Goal: Task Accomplishment & Management: Manage account settings

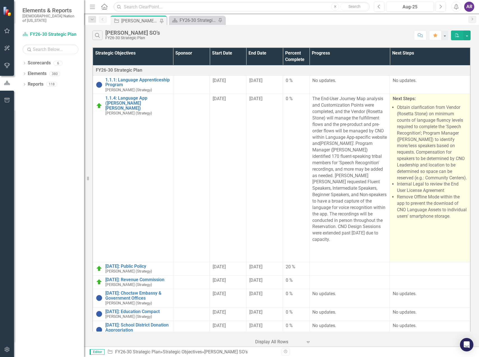
click at [421, 117] on li "Obtain clarification from Vendor (Rosetta Stone) on minimum counts of language …" at bounding box center [432, 142] width 70 height 77
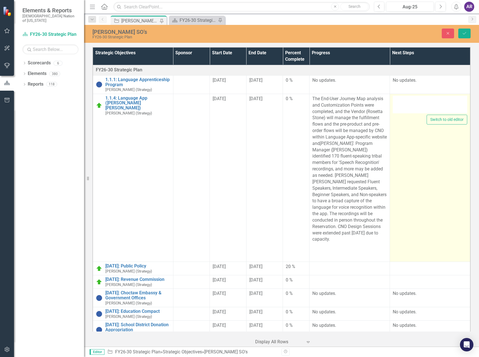
type textarea "<p><strong>Next Steps:</strong></p> <ul> <li>Obtain clarification from Vendor (…"
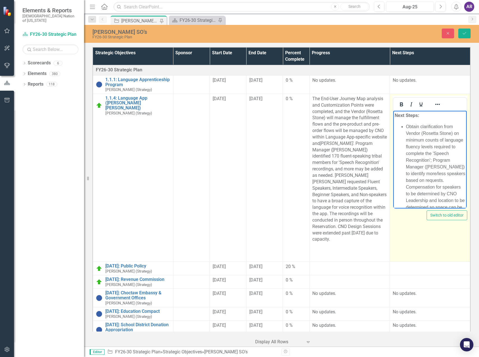
drag, startPoint x: 814, startPoint y: 228, endPoint x: 406, endPoint y: 126, distance: 420.7
click at [406, 126] on li "Obtain clarification from Vendor (Rosetta Stone) on minimum counts of language …" at bounding box center [435, 173] width 59 height 101
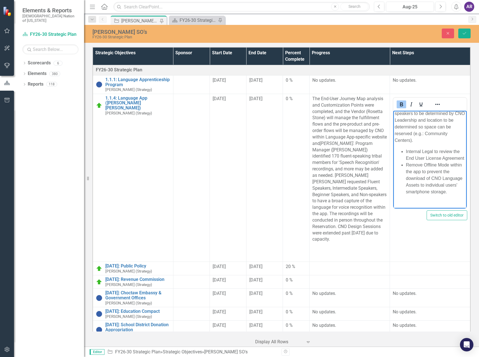
scroll to position [56, 0]
click at [406, 153] on li "Internal Legal to review the End User License Agreement" at bounding box center [435, 154] width 59 height 13
click at [406, 169] on p "Remove Offline Mode within the app to prevent the download of CNO Language Asse…" at bounding box center [435, 183] width 59 height 34
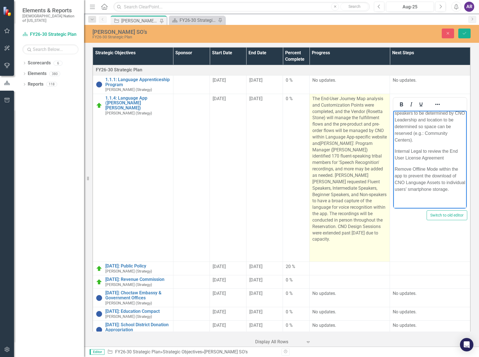
click at [376, 140] on p "The End-User Journey Map analysis and Customization Points were completed, and …" at bounding box center [349, 170] width 74 height 148
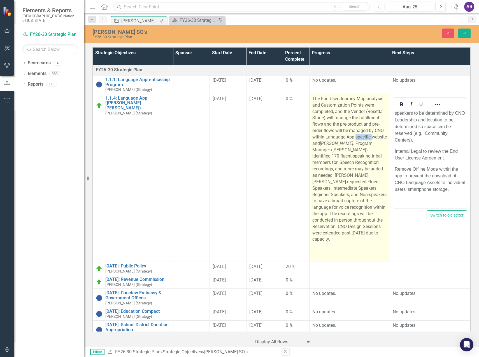
click at [376, 140] on p "The End-User Journey Map analysis and Customization Points were completed, and …" at bounding box center [349, 170] width 74 height 148
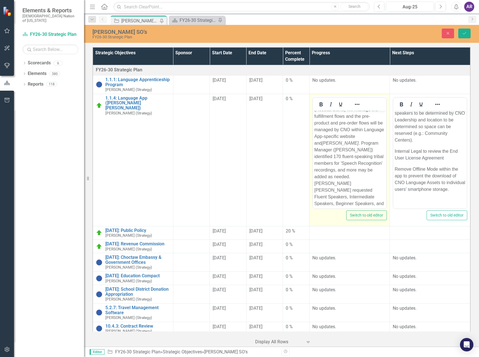
scroll to position [28, 0]
click at [375, 141] on p "The End-User Journey Map analysis and Customization Points were completed, and …" at bounding box center [349, 171] width 71 height 175
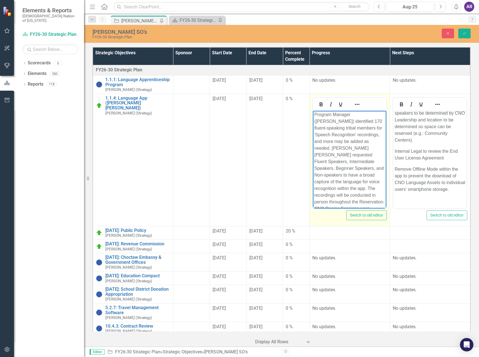
scroll to position [56, 0]
click at [378, 153] on p "Program Manager ([PERSON_NAME]) identified 170 fluent-speaking tribal members f…" at bounding box center [349, 178] width 71 height 114
click at [316, 141] on p "[PERSON_NAME] [PERSON_NAME] requested Fluent Speakers, Intermediate Speakers, B…" at bounding box center [349, 181] width 71 height 81
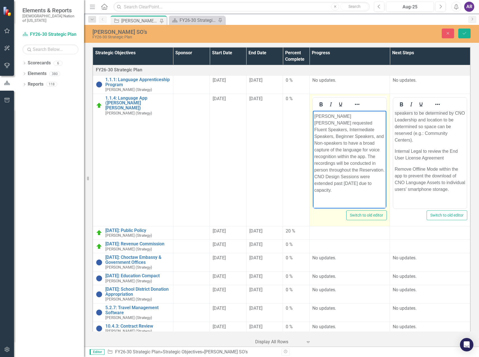
click at [375, 176] on p "[PERSON_NAME] [PERSON_NAME] requested Fluent Speakers, Intermediate Speakers, B…" at bounding box center [349, 153] width 71 height 81
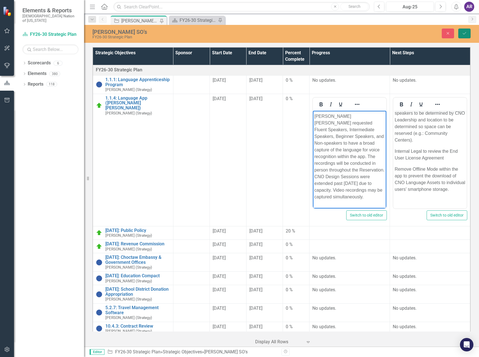
click at [463, 36] on button "Save" at bounding box center [464, 34] width 12 height 10
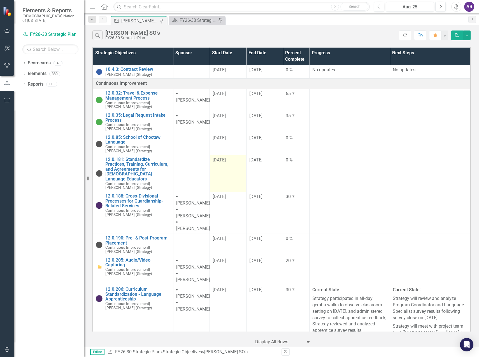
scroll to position [320, 0]
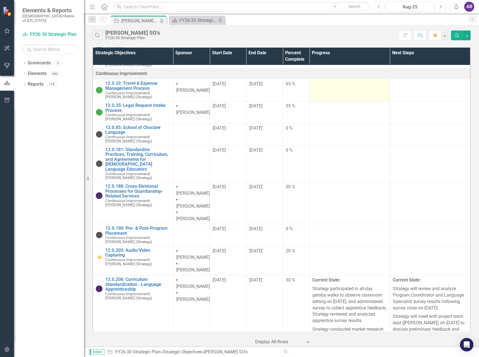
click at [321, 92] on td at bounding box center [349, 90] width 80 height 22
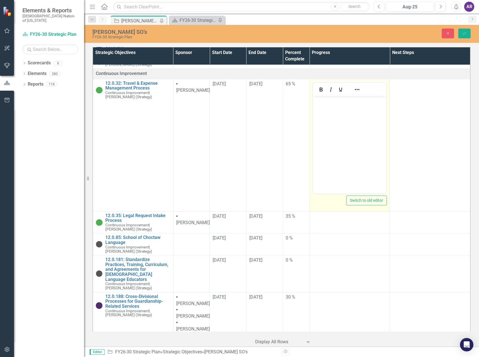
scroll to position [0, 0]
click at [346, 128] on body "Rich Text Area. Press ALT-0 for help." at bounding box center [349, 138] width 73 height 84
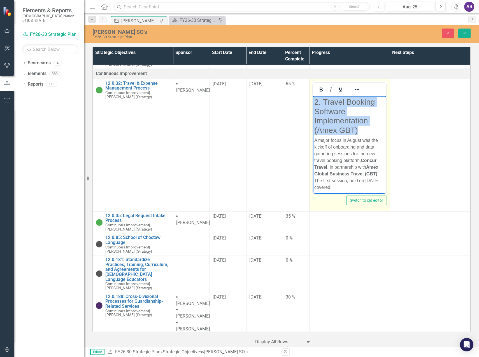
drag, startPoint x: 362, startPoint y: 130, endPoint x: 315, endPoint y: 99, distance: 56.0
click at [315, 99] on h3 "2. Travel Booking Software Implementation (Amex GBT)" at bounding box center [349, 116] width 71 height 38
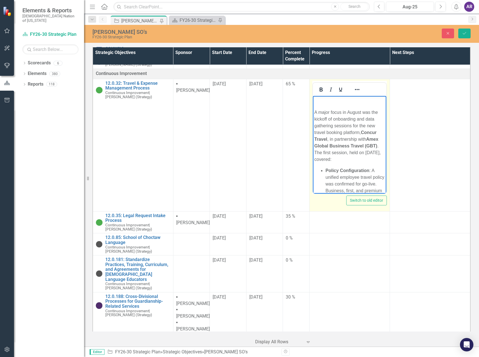
click at [315, 113] on p "A major focus in August was the kickoff of onboarding and data gathering sessio…" at bounding box center [349, 136] width 71 height 54
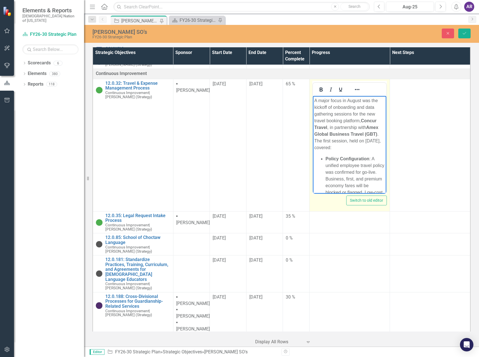
click at [315, 107] on p "A major focus in August was the kickoff of onboarding and data gathering sessio…" at bounding box center [349, 124] width 71 height 54
click at [361, 113] on p "Kickoff of onboarding and data gathering sessions for the new travel booking pl…" at bounding box center [349, 120] width 71 height 47
click at [362, 118] on p "Kickoff of onboarding and data gathering sessions for the new travel booking pl…" at bounding box center [349, 120] width 71 height 47
drag, startPoint x: 332, startPoint y: 119, endPoint x: 363, endPoint y: 119, distance: 30.8
click at [363, 119] on p "Kickoff of onboarding and data gathering sessions for the new travel booking pl…" at bounding box center [349, 120] width 71 height 47
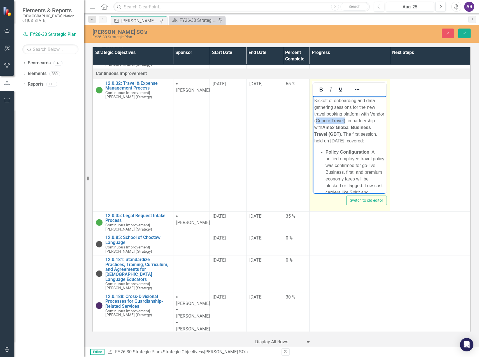
click at [357, 123] on p "Kickoff of onboarding and data gathering sessions for the new travel booking pl…" at bounding box center [349, 120] width 71 height 47
drag, startPoint x: 347, startPoint y: 125, endPoint x: 362, endPoint y: 132, distance: 15.8
click at [362, 132] on p "Kickoff of onboarding and data gathering sessions for the new travel booking pl…" at bounding box center [349, 120] width 71 height 47
click at [358, 134] on p "Kickoff of onboarding and data gathering sessions for the new travel booking pl…" at bounding box center [349, 120] width 71 height 47
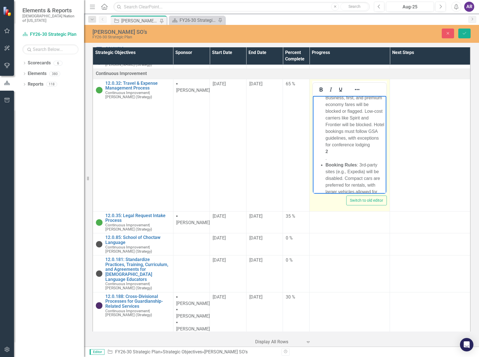
scroll to position [84, 0]
click at [336, 152] on li "Policy Configuration : A unified employee travel policy was confirmed for go-li…" at bounding box center [354, 108] width 59 height 87
click at [326, 152] on li "Policy Configuration : A unified employee travel policy was confirmed for go-li…" at bounding box center [354, 108] width 59 height 87
click at [338, 152] on li "Policy Configuration : A unified employee travel policy was confirmed for go-li…" at bounding box center [354, 108] width 59 height 87
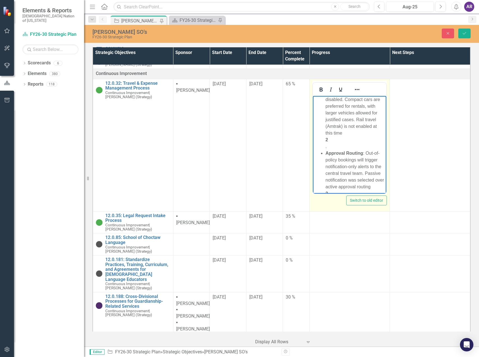
click at [336, 150] on li "Booking Rules : 3rd-party sites (e.g., Expedia) will be disabled. Compact cars …" at bounding box center [354, 116] width 59 height 67
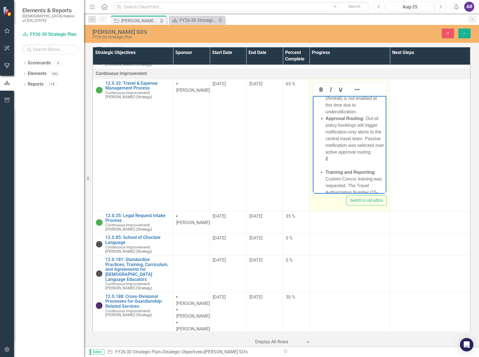
click at [332, 169] on li "Approval Routing : Out-of-policy bookings will trigger notification-only alerts…" at bounding box center [354, 142] width 59 height 54
click at [354, 137] on li "Training and Reporting : Custom Concur training was requested. The Travel Autho…" at bounding box center [354, 136] width 59 height 74
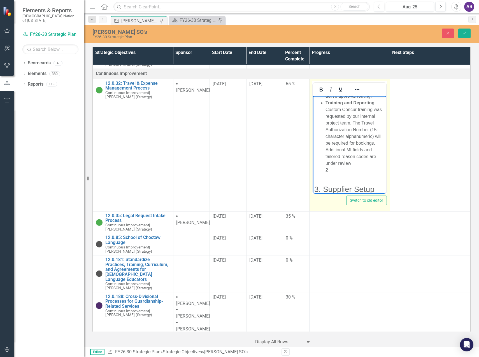
scroll to position [252, 0]
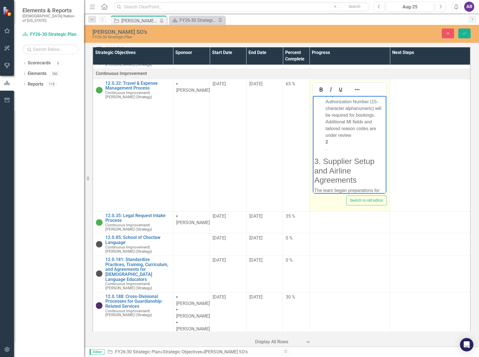
click at [339, 180] on body "Kickoff of onboarding and data gathering sessions for the new travel booking pl…" at bounding box center [349, 81] width 73 height 474
drag, startPoint x: 339, startPoint y: 180, endPoint x: 340, endPoint y: 175, distance: 5.0
click at [340, 175] on body "Kickoff of onboarding and data gathering sessions for the new travel booking pl…" at bounding box center [349, 76] width 73 height 465
click at [340, 152] on li "Training and Reporting : Custom Concur training was requested by our internal p…" at bounding box center [354, 111] width 59 height 81
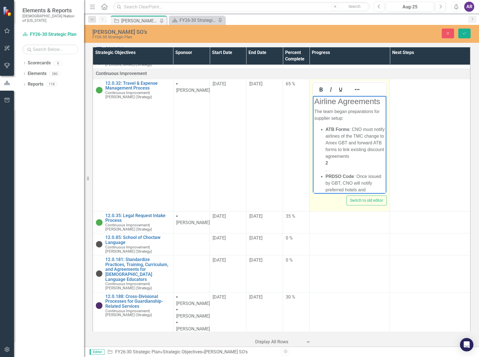
scroll to position [280, 0]
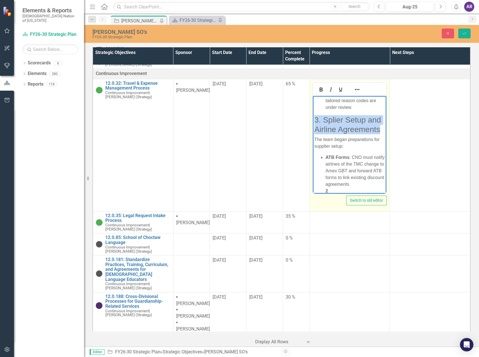
drag, startPoint x: 360, startPoint y: 165, endPoint x: 306, endPoint y: 148, distance: 56.0
click at [313, 148] on html "Kickoff of onboarding and data gathering sessions for the new travel booking pl…" at bounding box center [349, 41] width 73 height 451
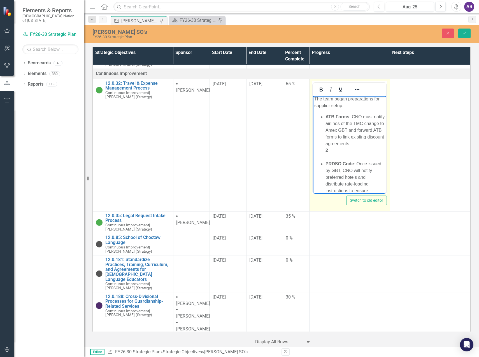
scroll to position [308, 0]
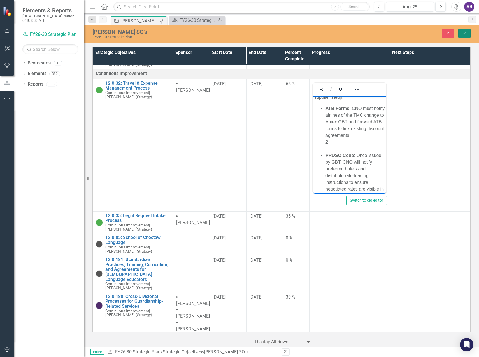
drag, startPoint x: 461, startPoint y: 33, endPoint x: 454, endPoint y: 24, distance: 11.5
click at [461, 33] on button "Save" at bounding box center [464, 34] width 12 height 10
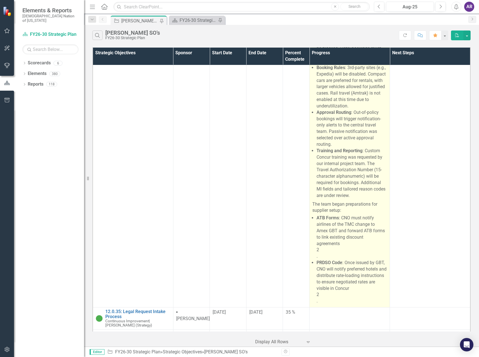
scroll to position [448, 0]
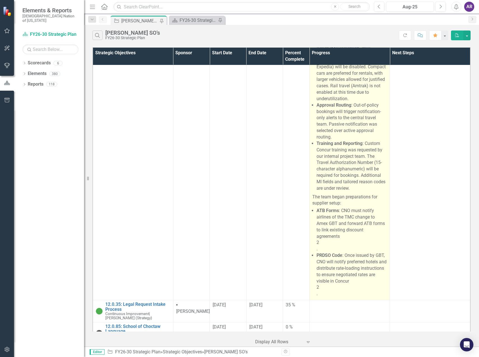
click at [351, 227] on li "ATB Forms : CNO must notify airlines of the TMC change to Amex GBT and forward …" at bounding box center [351, 230] width 70 height 45
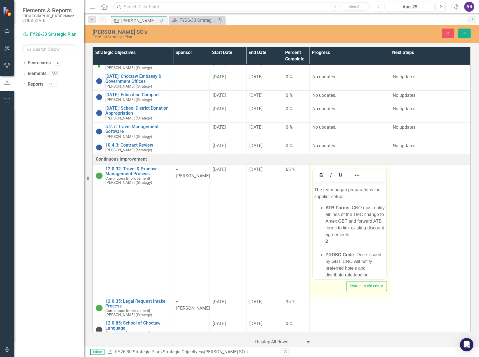
scroll to position [308, 0]
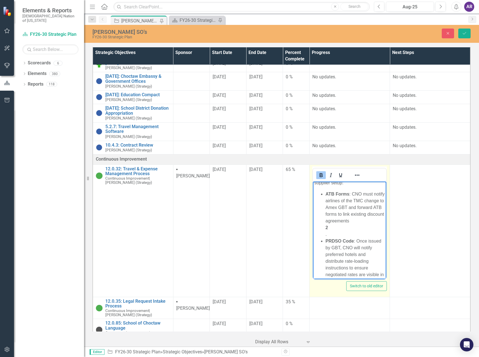
click at [333, 196] on strong "ATB Forms" at bounding box center [337, 193] width 24 height 5
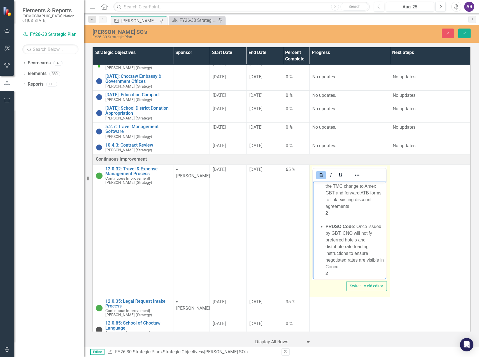
click at [347, 223] on li "Automated Ticket and Boarding (ATB) Forms : CNO must notify airlines of the TMC…" at bounding box center [354, 193] width 59 height 60
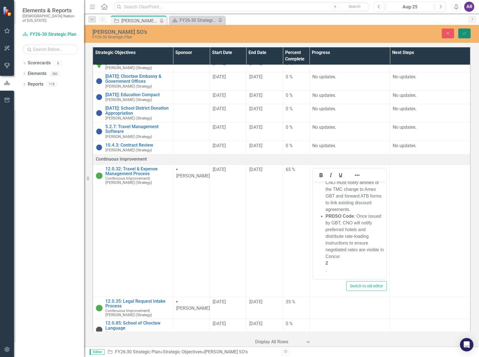
drag, startPoint x: 463, startPoint y: 32, endPoint x: 446, endPoint y: 1, distance: 35.1
click at [463, 32] on icon "Save" at bounding box center [463, 33] width 5 height 4
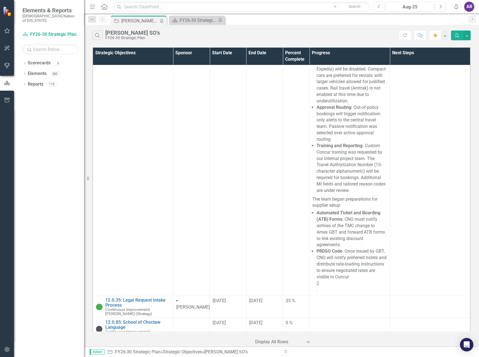
scroll to position [448, 0]
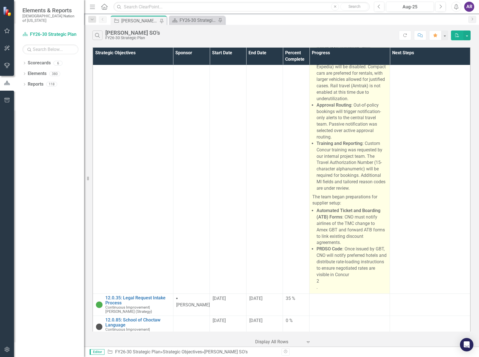
click at [358, 212] on strong "Automated Ticket and Boarding (ATB) Forms" at bounding box center [348, 214] width 64 height 12
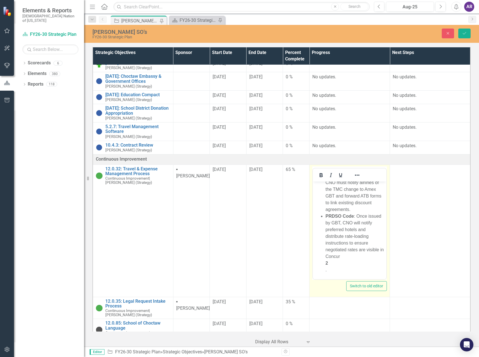
scroll to position [332, 0]
drag, startPoint x: 342, startPoint y: 218, endPoint x: 332, endPoint y: 218, distance: 9.5
click at [332, 214] on li "Automated Ticket and Boarding (ATB) Forms : CNO must notify airlines of the TMC…" at bounding box center [354, 190] width 59 height 47
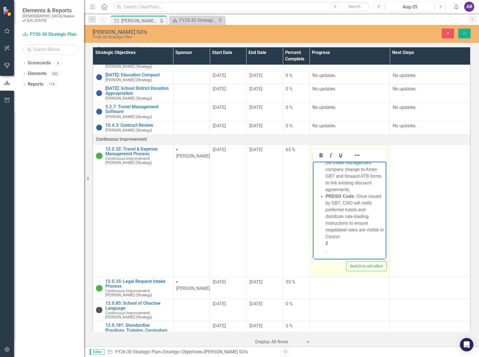
scroll to position [262, 0]
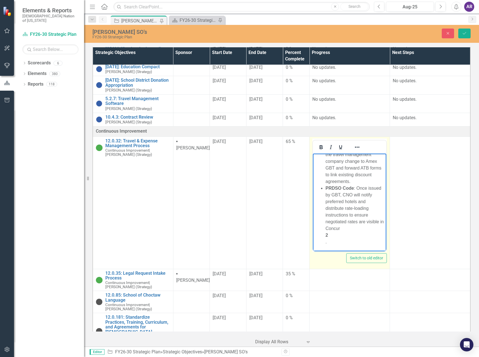
click at [345, 243] on li "PRDSO Code : Once issued by GBT, CNO will notify preferred hotels and distribut…" at bounding box center [354, 215] width 59 height 60
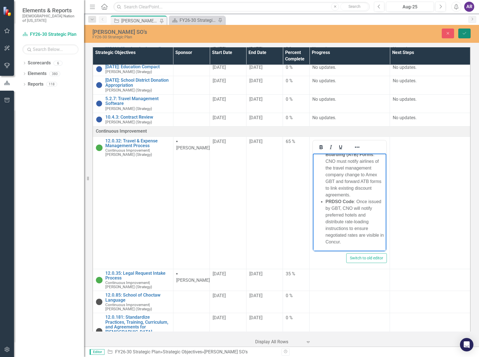
drag, startPoint x: 465, startPoint y: 30, endPoint x: 453, endPoint y: 18, distance: 17.2
click at [465, 30] on button "Save" at bounding box center [464, 34] width 12 height 10
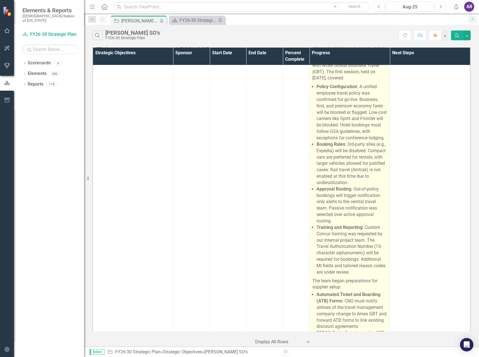
scroll to position [504, 0]
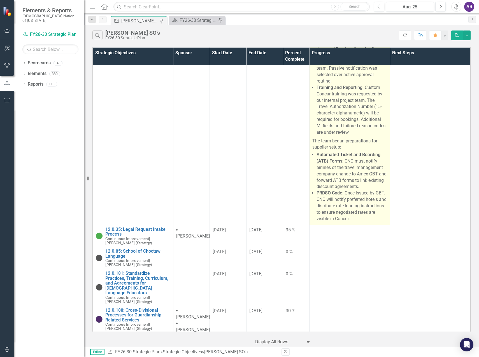
click at [334, 186] on li "Automated Ticket and Boarding (ATB) Forms : CNO must notify airlines of the tra…" at bounding box center [351, 171] width 70 height 38
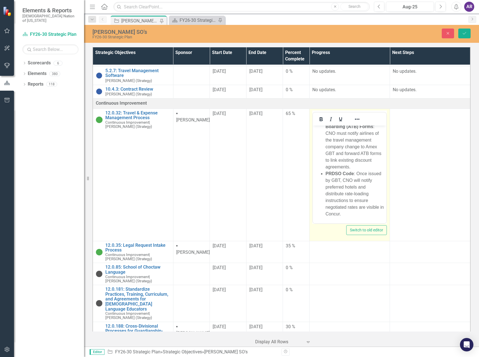
scroll to position [353, 0]
click at [340, 133] on li "Automated Ticket and Boarding (ATB) Forms : CNO must notify airlines of the tra…" at bounding box center [354, 143] width 59 height 54
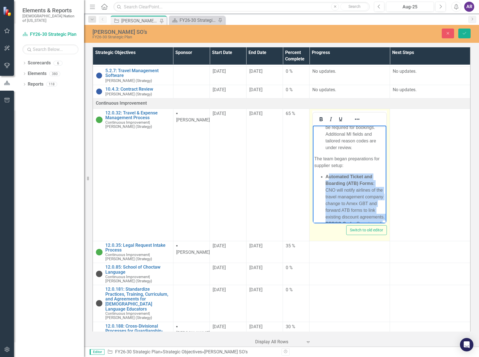
scroll to position [269, 0]
drag, startPoint x: 355, startPoint y: 213, endPoint x: 313, endPoint y: 186, distance: 49.1
click at [313, 186] on body "Kickoff of onboarding and data gathering sessions for the new travel booking pl…" at bounding box center [349, 64] width 73 height 417
copy body "The team began preparations for supplier setup: Automated Ticket and Boarding (…"
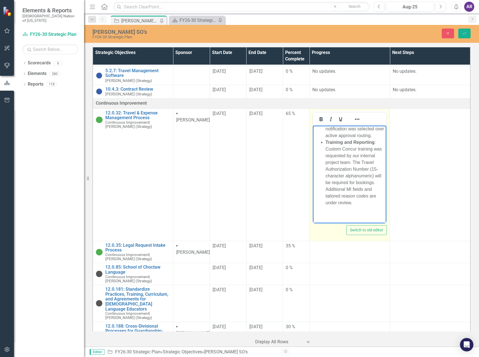
scroll to position [230, 0]
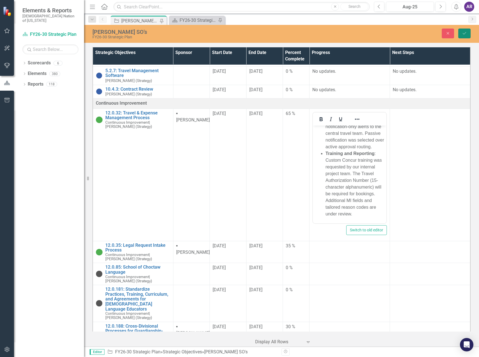
click at [465, 30] on button "Save" at bounding box center [464, 34] width 12 height 10
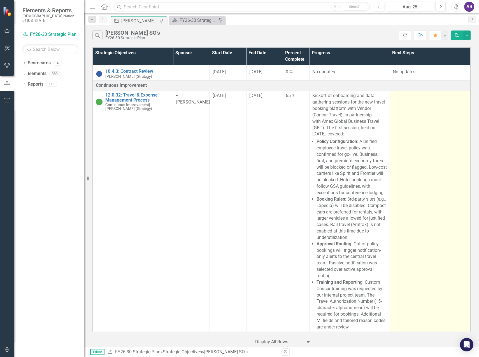
scroll to position [336, 0]
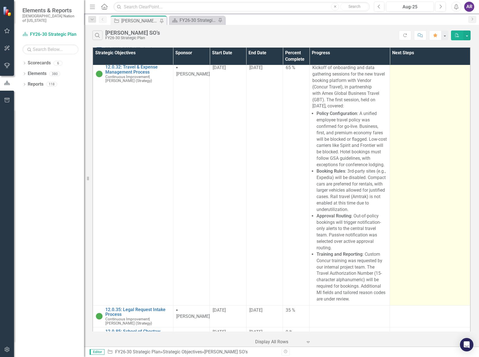
click at [428, 238] on td at bounding box center [430, 184] width 80 height 242
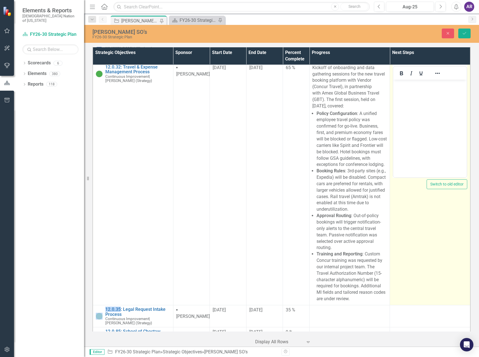
scroll to position [0, 0]
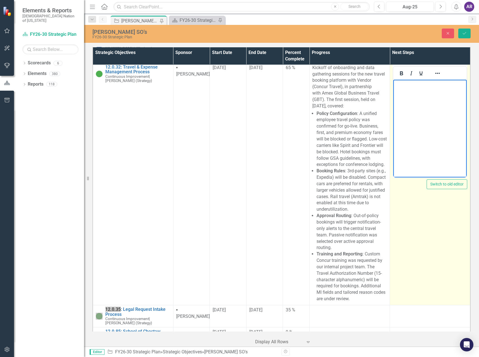
click at [440, 139] on body "Rich Text Area. Press ALT-0 for help." at bounding box center [429, 121] width 73 height 84
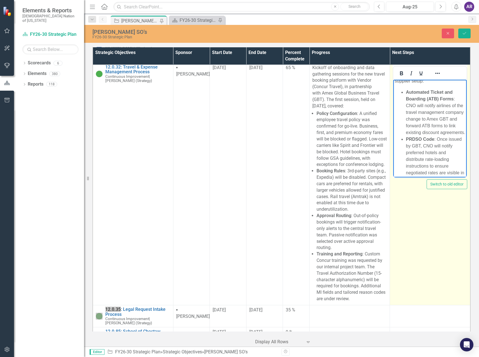
scroll to position [0, 0]
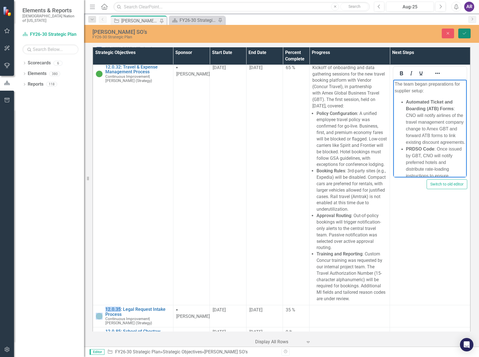
click at [463, 35] on button "Save" at bounding box center [464, 34] width 12 height 10
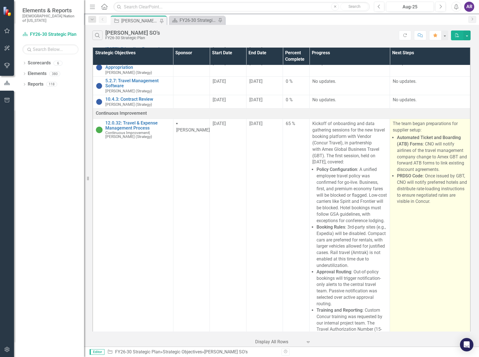
scroll to position [308, 0]
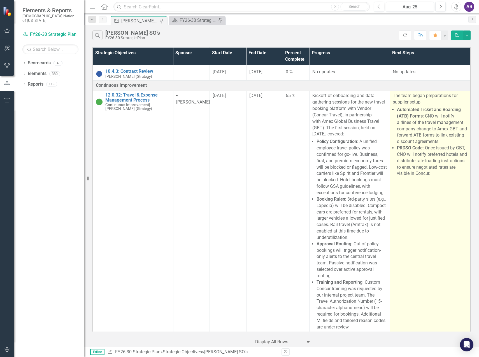
click at [397, 107] on strong "Automated Ticket and Boarding (ATB) Forms" at bounding box center [429, 113] width 64 height 12
click at [397, 107] on li "Automated Ticket and Boarding (ATB) Forms : CNO will notify airlines of the tra…" at bounding box center [432, 126] width 70 height 38
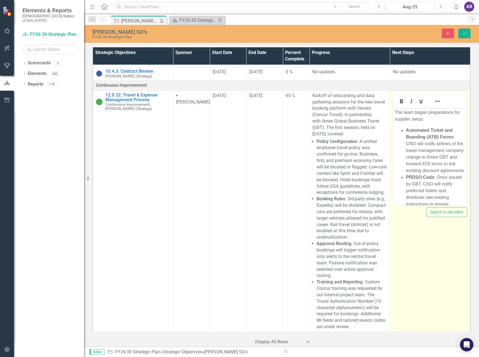
scroll to position [0, 0]
drag, startPoint x: 789, startPoint y: 214, endPoint x: 406, endPoint y: 128, distance: 392.4
click at [406, 128] on strong "Automated Ticket and Boarding (ATB) Forms" at bounding box center [430, 133] width 48 height 11
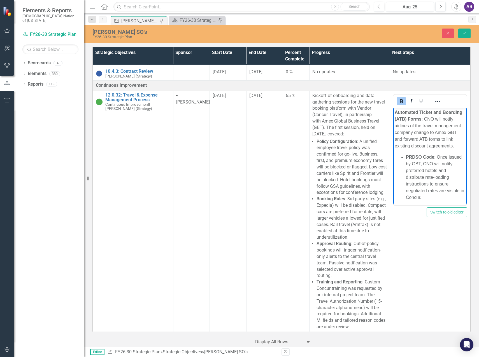
click at [406, 159] on strong "PRDSO Code" at bounding box center [420, 156] width 28 height 5
click at [458, 156] on p "PRDSO Code : Once issued by GBT, CNO will notify preferred hotels and distribut…" at bounding box center [429, 171] width 71 height 34
click at [435, 132] on p "Automated Ticket and Boarding (ATB) Forms : CNO will notify airlines of the tra…" at bounding box center [429, 129] width 71 height 40
click at [398, 144] on p "Automated Ticket and Boarding (ATB) Forms : CNO will notify airlines of the tra…" at bounding box center [429, 132] width 71 height 47
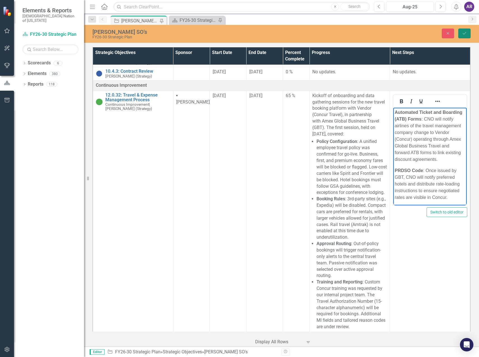
click at [461, 37] on button "Save" at bounding box center [464, 34] width 12 height 10
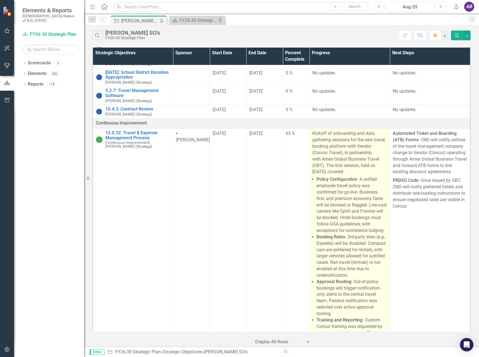
scroll to position [280, 0]
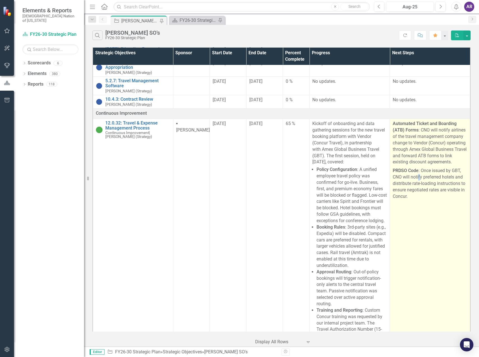
click at [415, 175] on p "PRDSO Code : Once issued by GBT, CNO will notify preferred hotels and distribut…" at bounding box center [429, 183] width 74 height 33
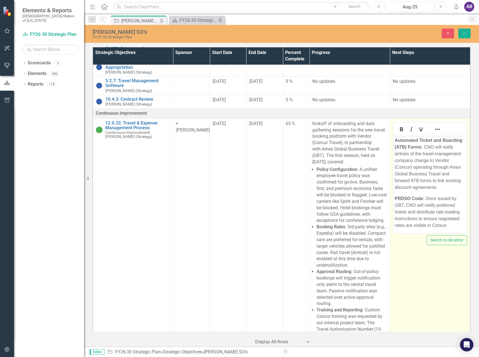
scroll to position [0, 0]
drag, startPoint x: 808, startPoint y: 311, endPoint x: 414, endPoint y: 192, distance: 411.9
click at [414, 191] on p "Automated Ticket and Boarding (ATB) Forms : CNO will notify airlines of the tra…" at bounding box center [429, 164] width 71 height 54
click at [396, 210] on p "PRDSO Code : Once issued by GBT, CNO will notify preferred hotels and distribut…" at bounding box center [429, 212] width 71 height 34
click at [419, 174] on p "Automated Ticket and Boarding (ATB) Forms : CNO will notify airlines of the tra…" at bounding box center [429, 164] width 71 height 54
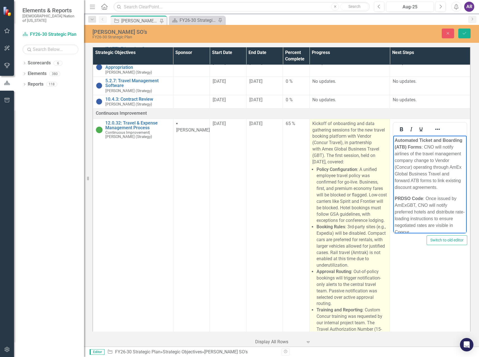
click at [358, 157] on p "Kickoff of onboarding and data gathering sessions for the new travel booking pl…" at bounding box center [349, 143] width 74 height 45
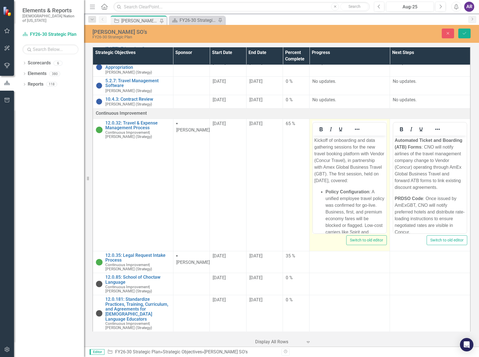
drag, startPoint x: 671, startPoint y: 293, endPoint x: 356, endPoint y: 167, distance: 339.0
click at [356, 167] on p "Kickoff of onboarding and data gathering sessions for the new travel booking pl…" at bounding box center [349, 160] width 71 height 47
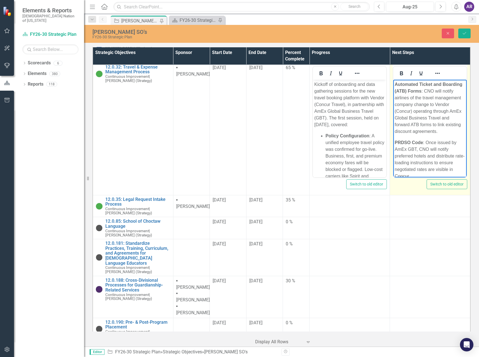
scroll to position [15, 0]
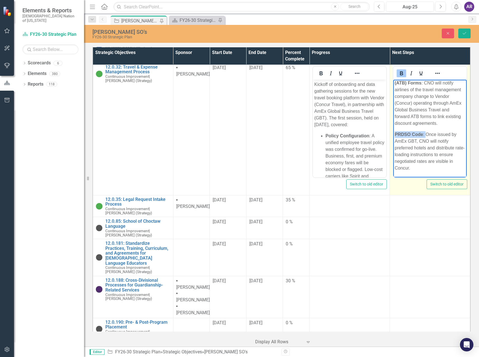
drag, startPoint x: 425, startPoint y: 133, endPoint x: 395, endPoint y: 133, distance: 29.4
click at [395, 133] on p "PRDSO Code : Once issued by AmEx GBT, CNO will notify preferred hotels and dist…" at bounding box center [429, 151] width 71 height 40
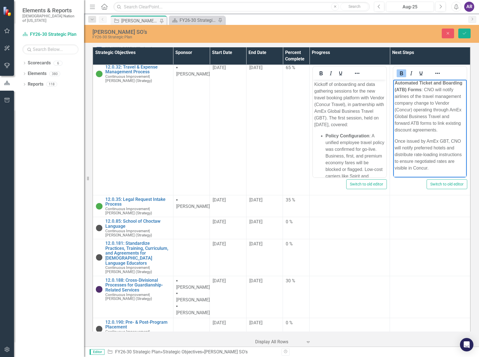
drag, startPoint x: 405, startPoint y: 142, endPoint x: 409, endPoint y: 142, distance: 4.8
click at [405, 142] on p "﻿ Once issued by AmEx GBT, CNO will notify preferred hotels and distribute rate…" at bounding box center [429, 155] width 71 height 34
click at [406, 139] on p "Once issued by AmEx GBT, CNO will notify preferred hotels and distribute rate-l…" at bounding box center [429, 155] width 71 height 34
click at [414, 136] on p "Once PRDSO code is issued by AmEx GBT, CNO will notify preferred hotels and dis…" at bounding box center [429, 151] width 71 height 40
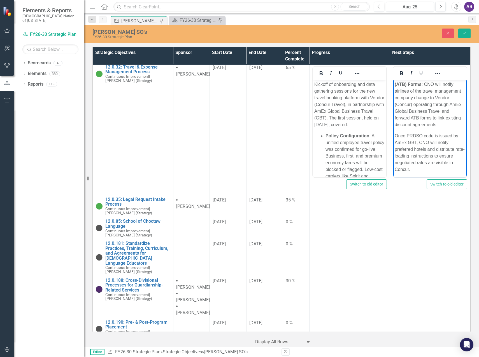
scroll to position [0, 0]
drag, startPoint x: 440, startPoint y: 123, endPoint x: 432, endPoint y: 125, distance: 8.3
click at [432, 125] on p "Automated Ticket and Boarding (ATB) Forms : CNO will notify airlines of the tra…" at bounding box center [429, 108] width 71 height 54
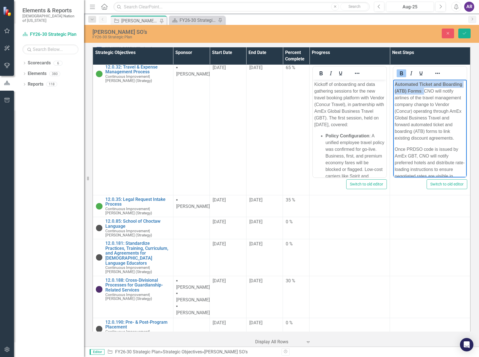
drag, startPoint x: 444, startPoint y: 88, endPoint x: 395, endPoint y: 86, distance: 49.3
click at [395, 85] on p "Automated Ticket and Boarding (ATB) Forms : CNO will notify airlines of the tra…" at bounding box center [429, 111] width 71 height 60
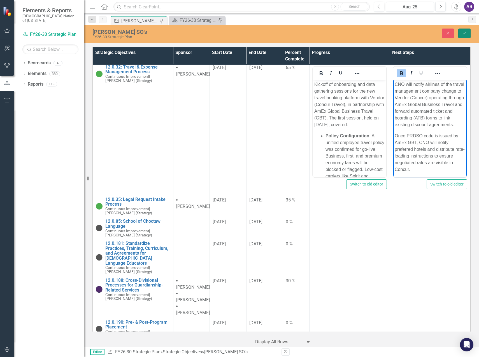
click at [463, 34] on icon "submit" at bounding box center [463, 33] width 3 height 2
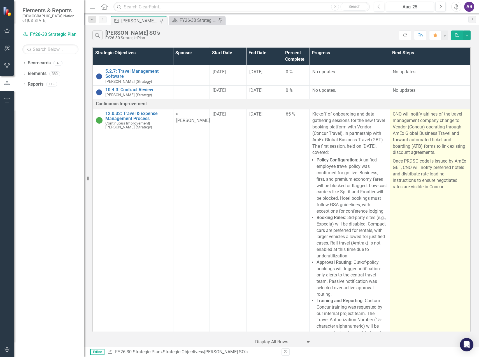
scroll to position [280, 0]
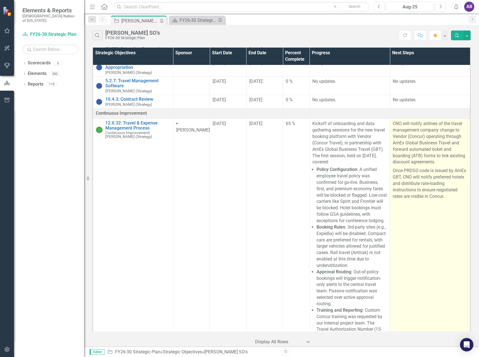
click at [401, 181] on p "Once PRDSO code is issued by AmEx GBT, CNO will notify preferred hotels and dis…" at bounding box center [429, 183] width 74 height 33
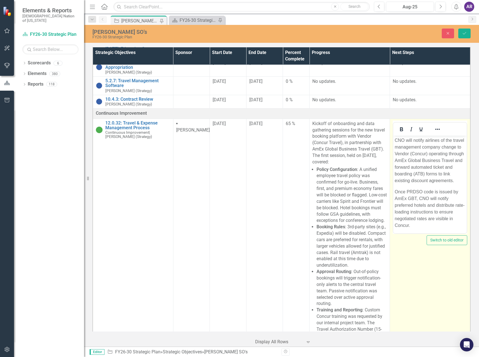
scroll to position [0, 0]
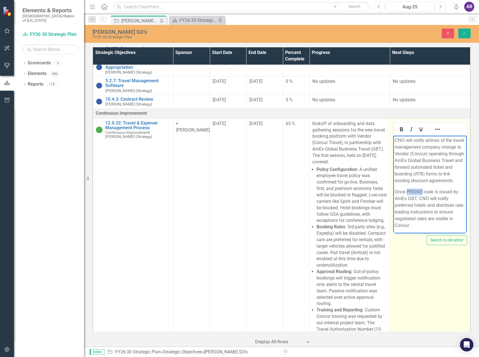
drag, startPoint x: 422, startPoint y: 197, endPoint x: 406, endPoint y: 198, distance: 16.6
click at [406, 198] on p "Once PRDSO code is issued by AmEx GBT, CNO will notify preferred hotels and dis…" at bounding box center [429, 208] width 71 height 40
drag, startPoint x: 416, startPoint y: 198, endPoint x: 432, endPoint y: 184, distance: 21.4
click at [432, 184] on p "CNO will notify airlines of the travel management company change to Vendor (Con…" at bounding box center [429, 160] width 71 height 47
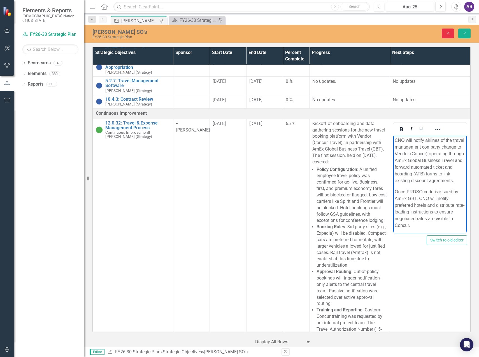
click at [446, 37] on button "Close" at bounding box center [447, 34] width 12 height 10
